Goal: Navigation & Orientation: Find specific page/section

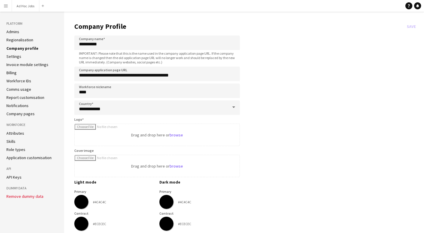
click at [6, 8] on app-icon "Menu" at bounding box center [5, 5] width 5 height 5
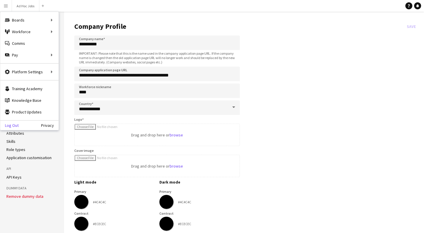
click at [15, 124] on link "Log Out" at bounding box center [9, 125] width 18 height 5
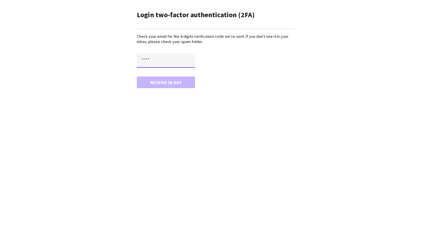
click at [140, 61] on input "text" at bounding box center [166, 60] width 58 height 15
type input "****"
click at [137, 77] on button "Confirm" at bounding box center [166, 83] width 58 height 12
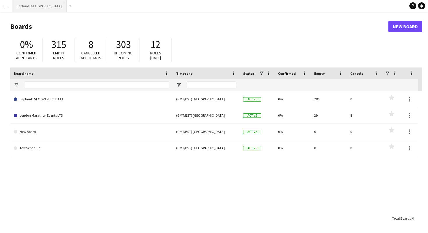
click at [21, 5] on button "Lapland UK Close" at bounding box center [39, 5] width 55 height 11
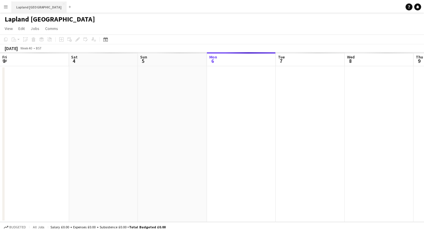
scroll to position [0, 139]
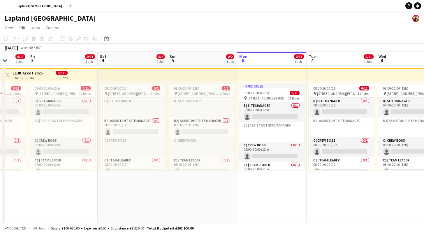
drag, startPoint x: 156, startPoint y: 194, endPoint x: 286, endPoint y: 201, distance: 130.2
click at [323, 201] on app-calendar-viewport "Tue 30 0/21 3 Jobs Wed 1 0/10 1 Job Thu 2 0/11 1 Job Fri 3 0/11 1 Job Sat 4 0/2…" at bounding box center [212, 218] width 424 height 333
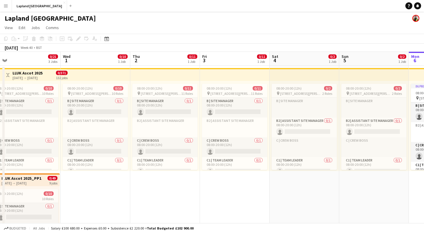
drag, startPoint x: 133, startPoint y: 198, endPoint x: 296, endPoint y: 201, distance: 162.4
click at [305, 203] on app-calendar-viewport "Sun 28 0/11 3 Jobs Mon 29 0/21 3 Jobs Tue 30 0/21 3 Jobs Wed 1 0/10 1 Job Thu 2…" at bounding box center [212, 218] width 424 height 333
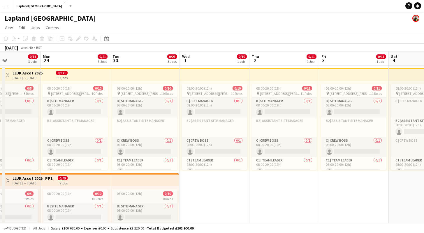
drag, startPoint x: 159, startPoint y: 201, endPoint x: 278, endPoint y: 205, distance: 119.3
click at [278, 205] on app-calendar-viewport "Fri 26 0/11 3 Jobs Sat 27 0/11 3 Jobs Sun 28 0/11 3 Jobs Mon 29 0/21 3 Jobs Tue…" at bounding box center [212, 218] width 424 height 333
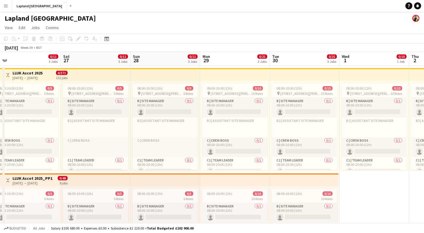
scroll to position [0, 129]
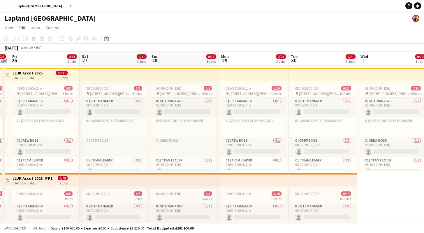
drag, startPoint x: 226, startPoint y: 204, endPoint x: 404, endPoint y: 206, distance: 177.8
click at [404, 206] on app-calendar-viewport "Wed 24 0/9 3 Jobs Thu 25 0/9 3 Jobs Fri 26 0/11 3 Jobs Sat 27 0/11 3 Jobs Sun 2…" at bounding box center [212, 218] width 424 height 333
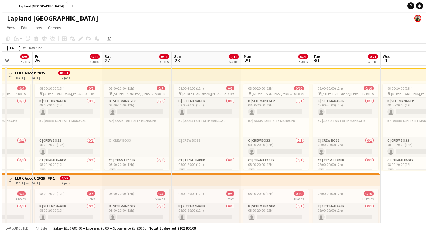
scroll to position [0, 159]
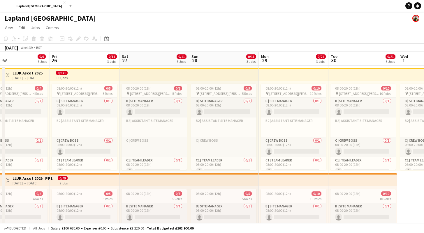
drag, startPoint x: 371, startPoint y: 199, endPoint x: 441, endPoint y: 194, distance: 70.7
click at [424, 194] on html "Menu Boards Boards Boards All jobs Status Workforce Workforce My Workforce Recr…" at bounding box center [212, 197] width 424 height 395
click at [7, 181] on app-icon "Toggle View" at bounding box center [8, 181] width 4 height 4
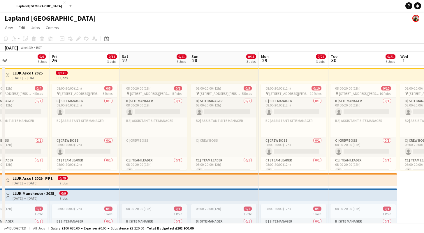
click at [8, 194] on app-icon "Toggle View" at bounding box center [8, 196] width 4 height 4
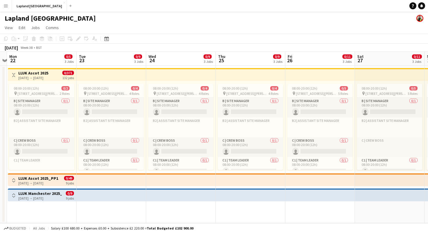
scroll to position [0, 180]
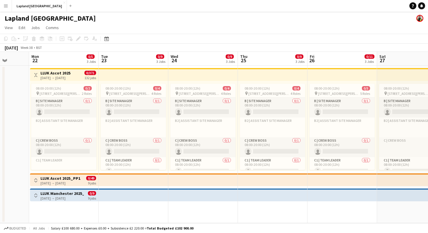
drag, startPoint x: 78, startPoint y: 211, endPoint x: 336, endPoint y: 202, distance: 258.1
click at [336, 202] on app-calendar-viewport "Fri 19 Sat 20 Sun 21 Mon 22 0/5 3 Jobs Tue 23 0/9 3 Jobs Wed 24 0/9 3 Jobs Thu …" at bounding box center [214, 138] width 428 height 172
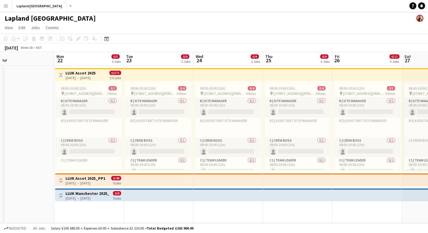
scroll to position [0, 160]
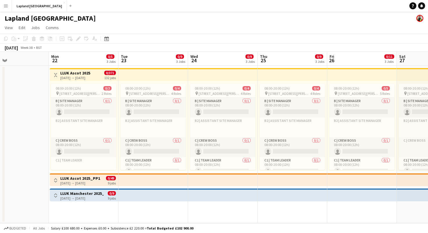
drag, startPoint x: 145, startPoint y: 210, endPoint x: 165, endPoint y: 210, distance: 19.8
click at [165, 210] on app-calendar-viewport "Fri 19 Sat 20 Sun 21 Mon 22 0/5 3 Jobs Tue 23 0/9 3 Jobs Wed 24 0/9 3 Jobs Thu …" at bounding box center [214, 138] width 428 height 172
click at [3, 7] on button "Menu" at bounding box center [6, 6] width 12 height 12
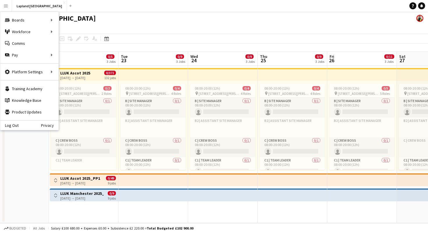
click at [176, 26] on app-page-menu "View Day view expanded Day view collapsed Month view Date picker Jump to [DATE]…" at bounding box center [214, 28] width 428 height 11
